Goal: Navigation & Orientation: Find specific page/section

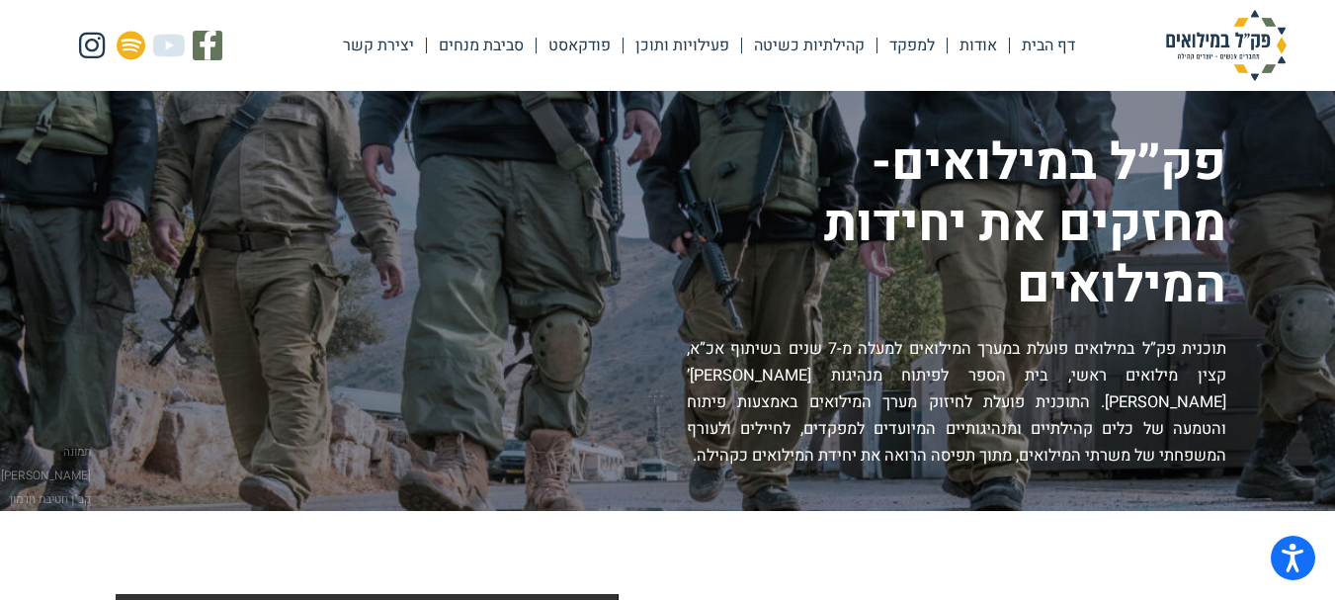
click at [494, 45] on link "סביבת מנחים" at bounding box center [481, 45] width 109 height 45
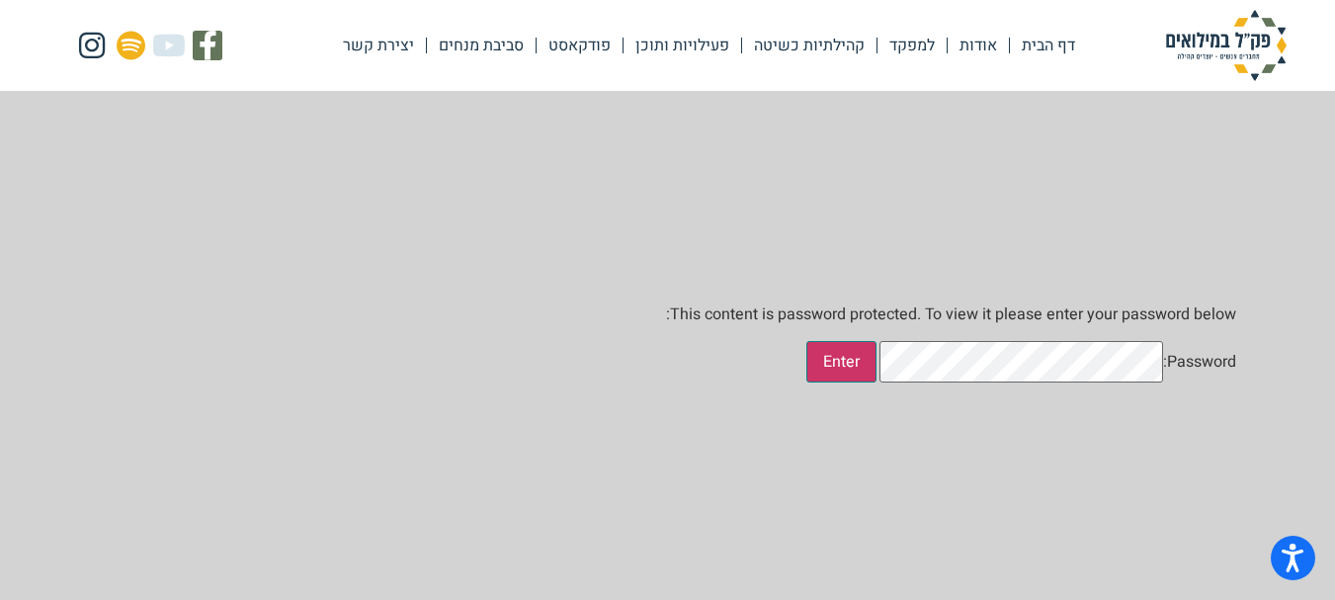
click at [876, 382] on input "Enter" at bounding box center [841, 361] width 70 height 41
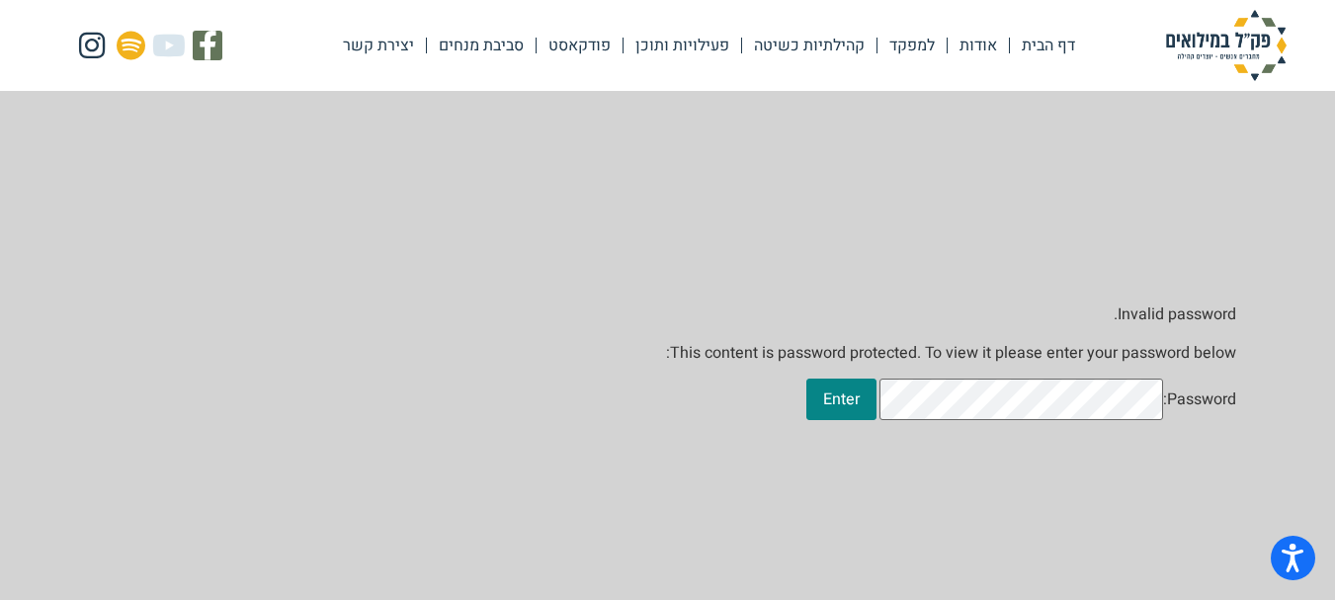
click at [984, 44] on link "אודות" at bounding box center [977, 45] width 61 height 45
